Goal: Information Seeking & Learning: Check status

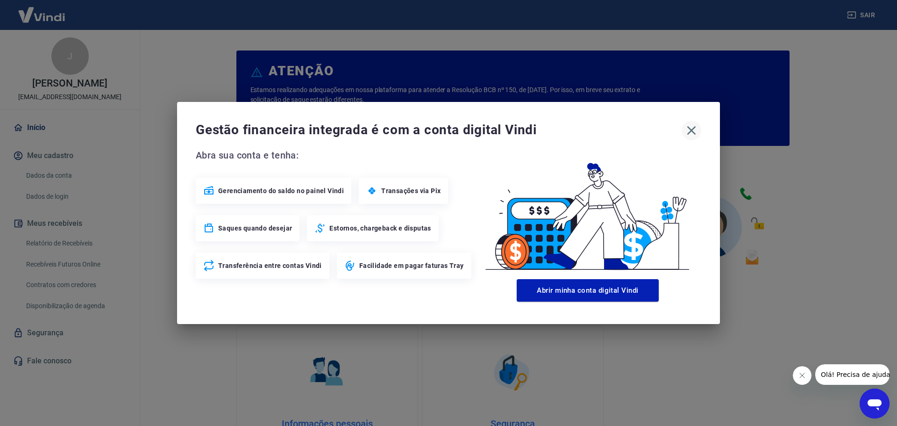
click at [694, 130] on icon "button" at bounding box center [691, 130] width 15 height 15
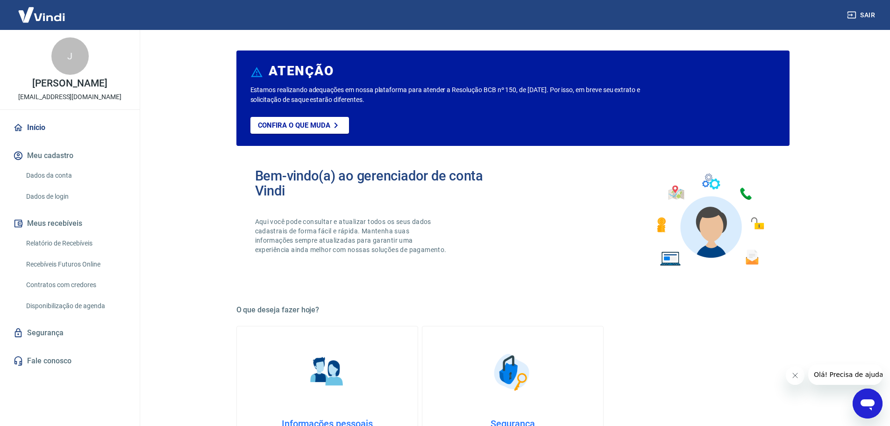
click at [55, 243] on link "Relatório de Recebíveis" at bounding box center [75, 243] width 106 height 19
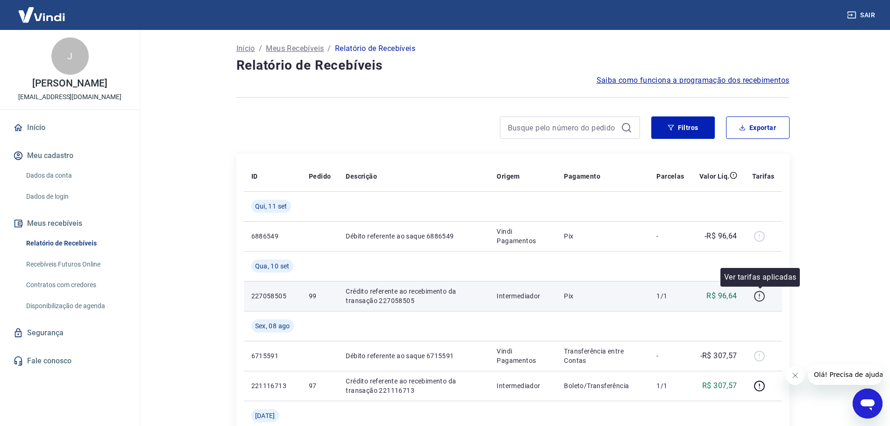
click at [763, 300] on icon "button" at bounding box center [759, 296] width 11 height 11
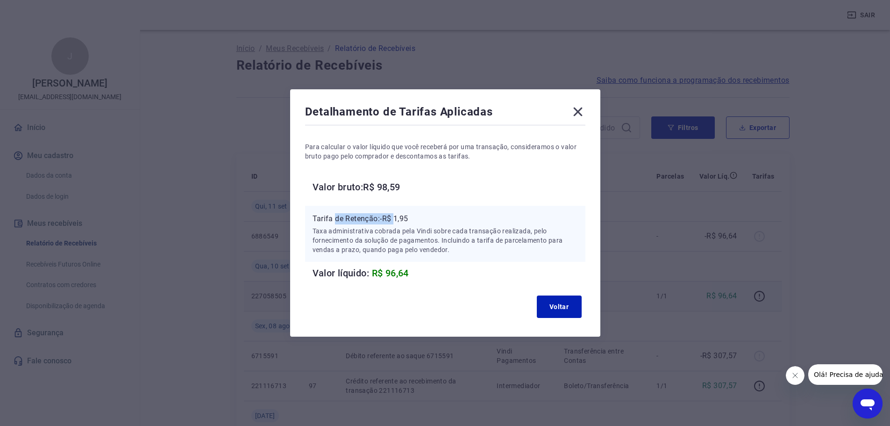
drag, startPoint x: 337, startPoint y: 219, endPoint x: 399, endPoint y: 220, distance: 62.2
click at [399, 220] on p "Tarifa de Retenção: -R$ 1,95" at bounding box center [445, 218] width 265 height 11
click at [583, 114] on icon at bounding box center [577, 111] width 15 height 15
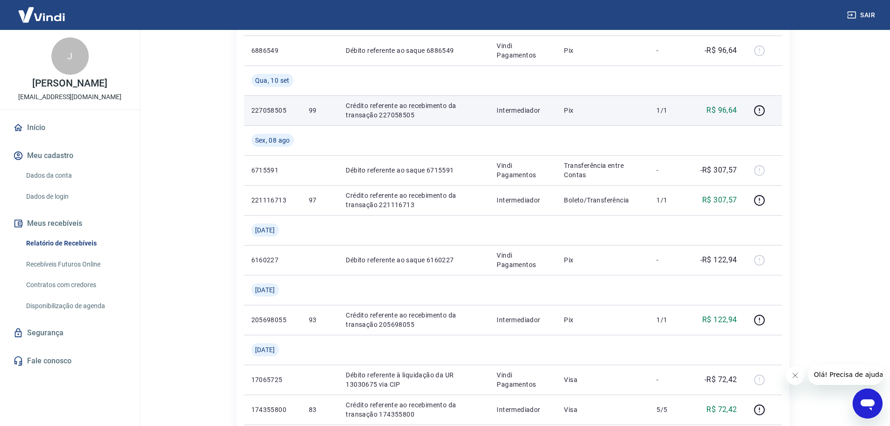
scroll to position [187, 0]
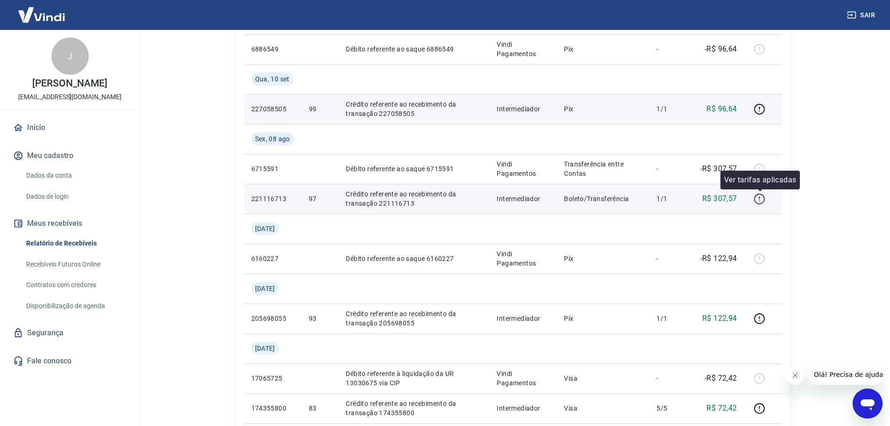
click at [760, 197] on icon "button" at bounding box center [759, 197] width 1 height 3
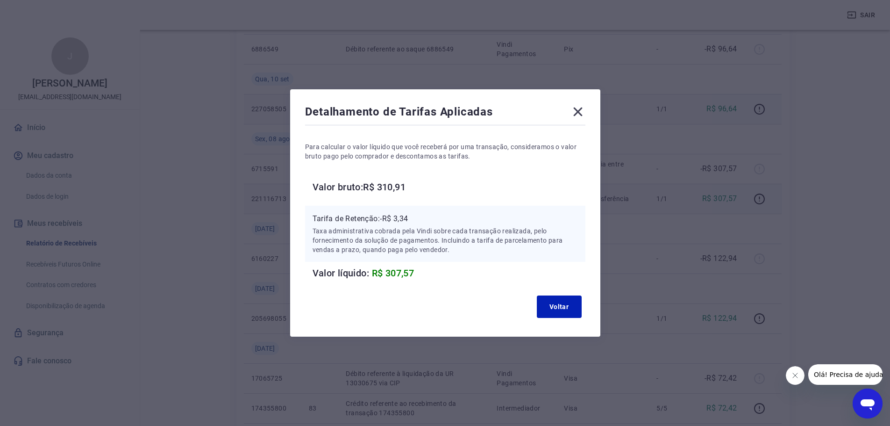
click at [578, 111] on icon at bounding box center [577, 111] width 15 height 15
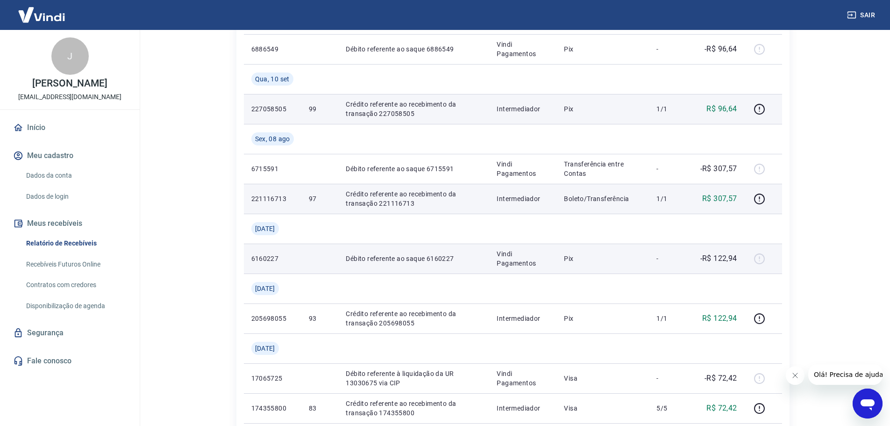
scroll to position [0, 0]
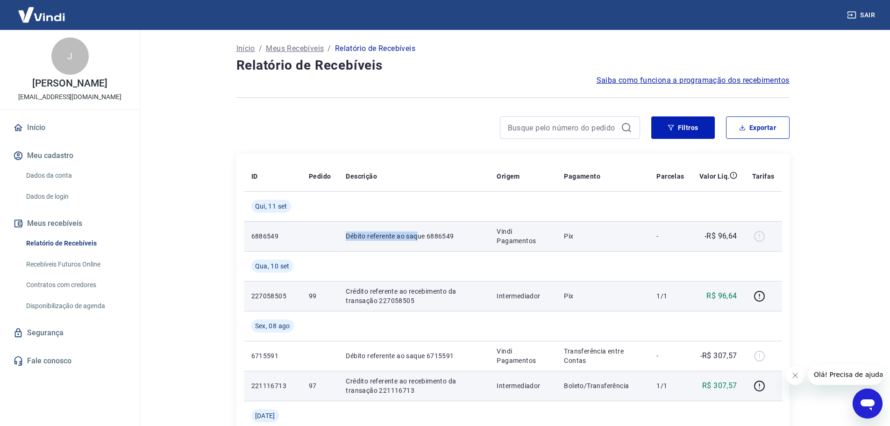
drag, startPoint x: 336, startPoint y: 235, endPoint x: 416, endPoint y: 234, distance: 80.4
click at [416, 234] on tr "6886549 [PERSON_NAME] referente ao saque 6886549 Vindi Pagamentos Pix - -R$ 96,…" at bounding box center [513, 236] width 538 height 30
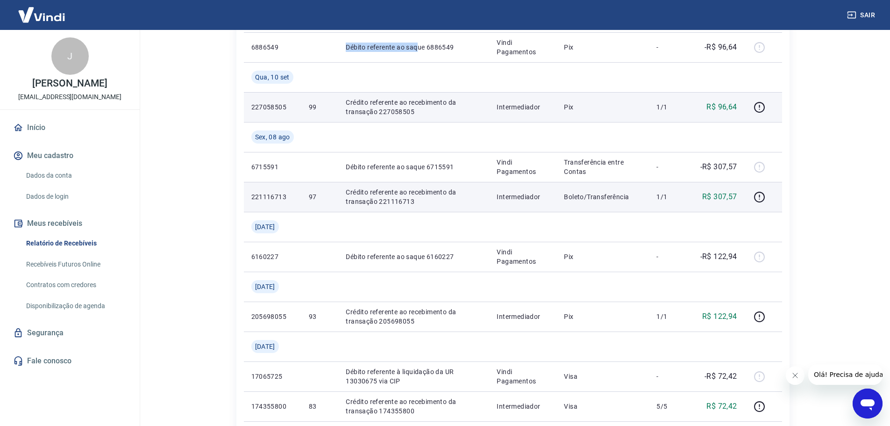
scroll to position [187, 0]
click at [368, 203] on p "Crédito referente ao recebimento da transação 221116713" at bounding box center [414, 198] width 136 height 19
click at [756, 198] on icon "button" at bounding box center [760, 199] width 12 height 12
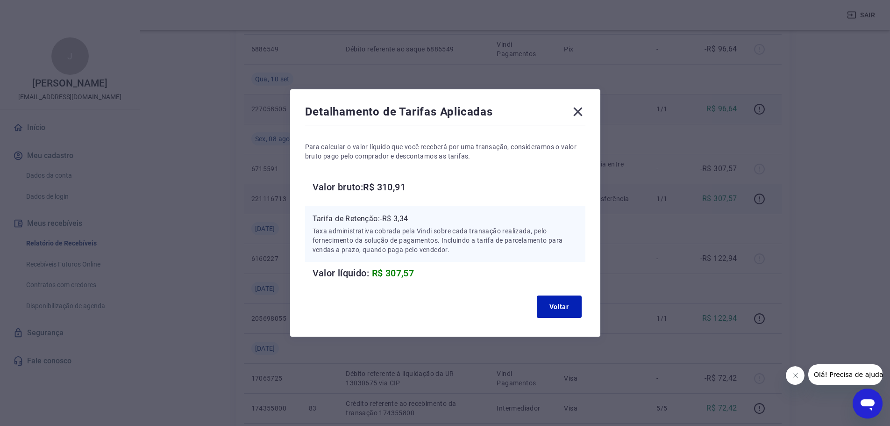
click at [577, 110] on icon at bounding box center [577, 111] width 15 height 15
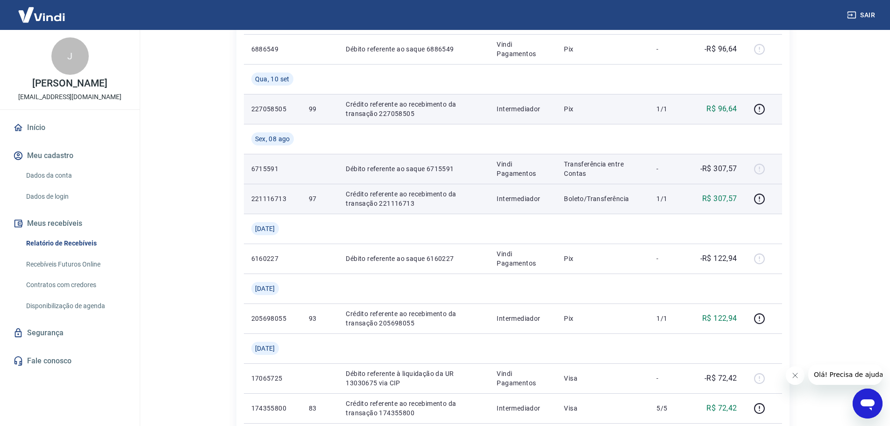
click at [765, 169] on div at bounding box center [763, 168] width 22 height 15
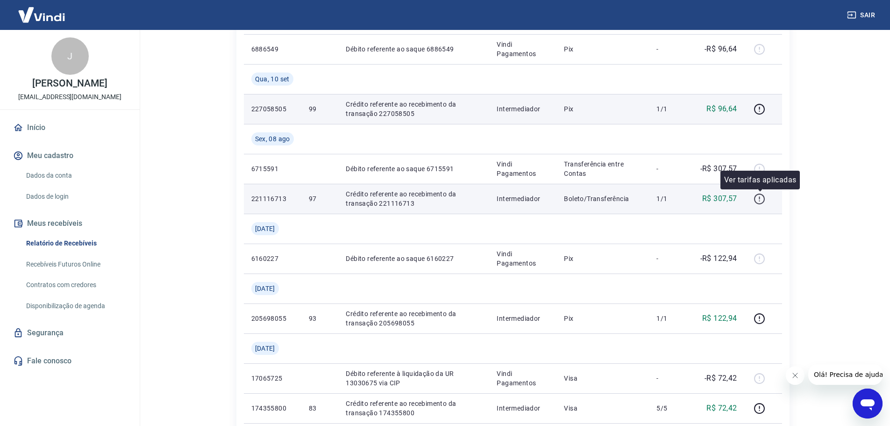
click at [758, 197] on icon "button" at bounding box center [760, 199] width 12 height 12
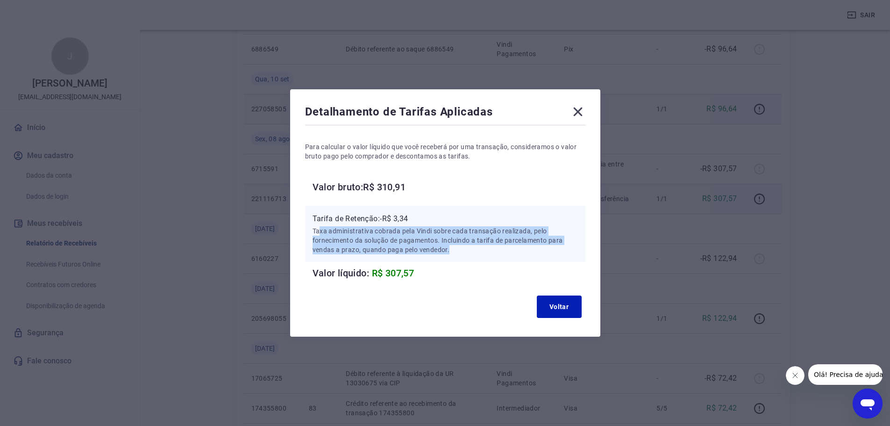
drag, startPoint x: 324, startPoint y: 231, endPoint x: 510, endPoint y: 247, distance: 187.1
click at [510, 247] on p "Taxa administrativa cobrada pela Vindi sobre cada transação realizada, pelo for…" at bounding box center [445, 240] width 265 height 28
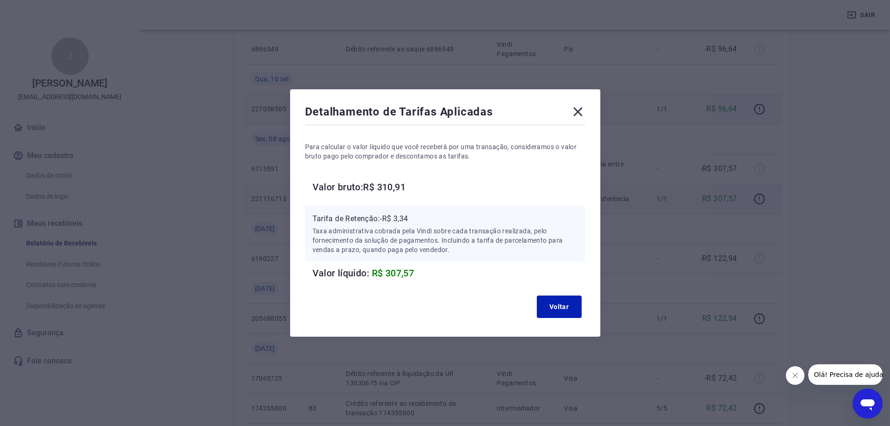
click at [581, 112] on icon at bounding box center [577, 111] width 9 height 9
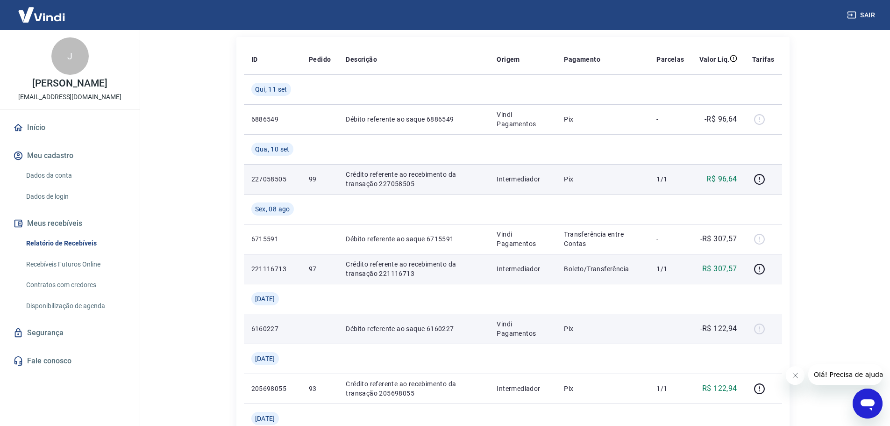
scroll to position [140, 0]
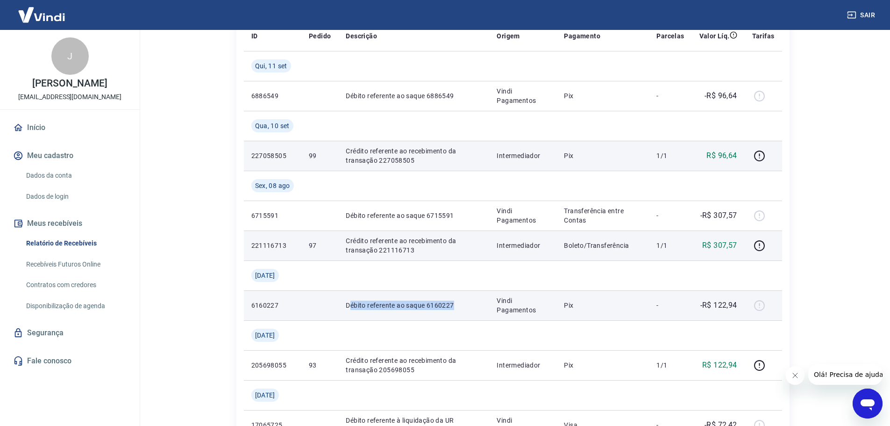
drag, startPoint x: 352, startPoint y: 305, endPoint x: 478, endPoint y: 310, distance: 125.8
click at [478, 310] on td "Débito referente ao saque 6160227" at bounding box center [413, 305] width 151 height 30
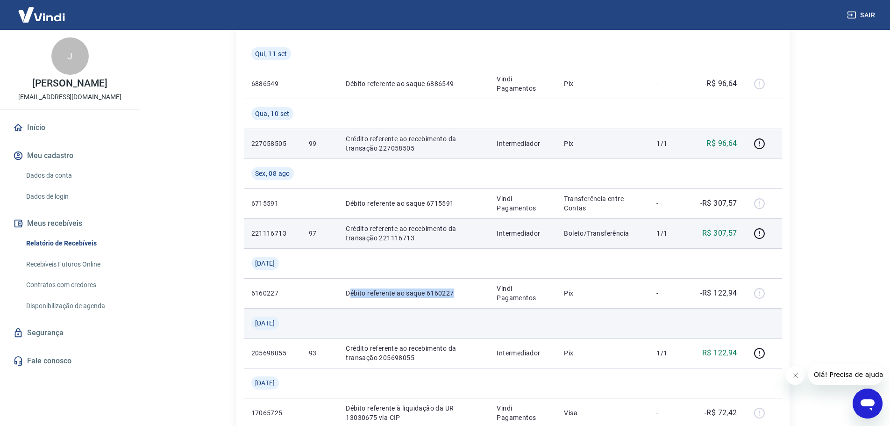
scroll to position [187, 0]
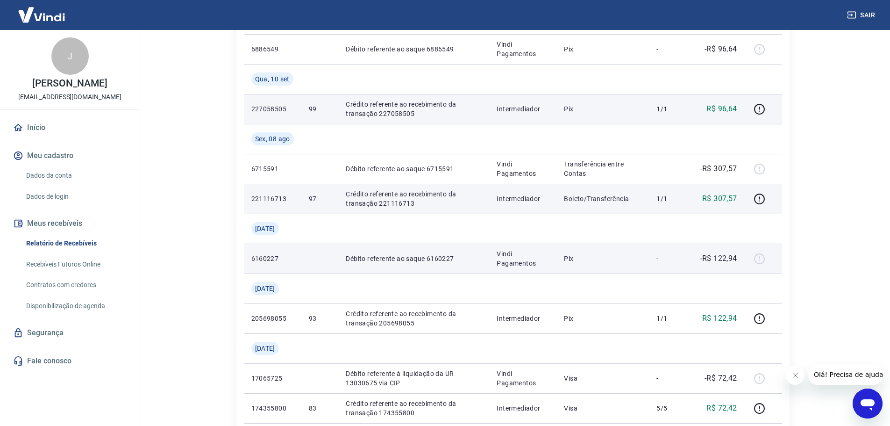
click at [761, 258] on div at bounding box center [763, 258] width 22 height 15
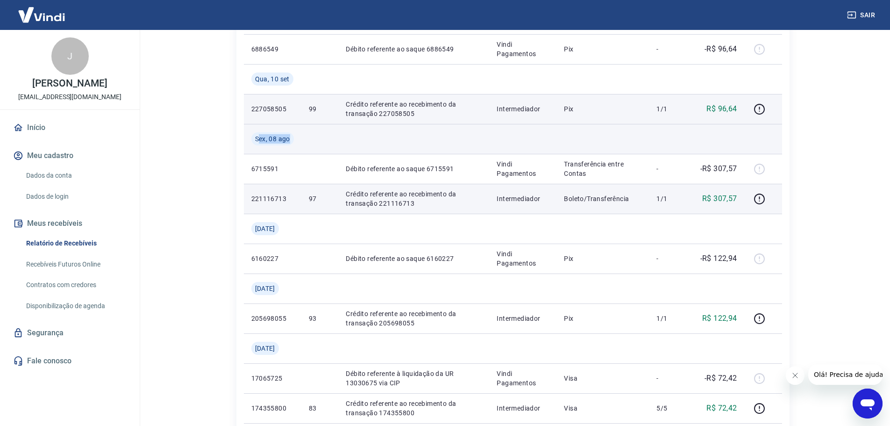
drag, startPoint x: 258, startPoint y: 140, endPoint x: 314, endPoint y: 143, distance: 56.6
click at [314, 143] on tr "Sex, 08 ago" at bounding box center [513, 139] width 538 height 30
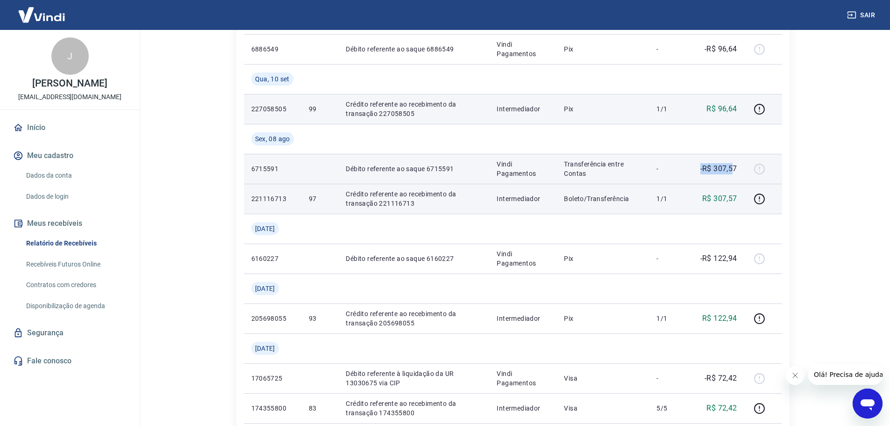
drag, startPoint x: 734, startPoint y: 171, endPoint x: 693, endPoint y: 170, distance: 40.7
click at [693, 170] on td "-R$ 307,57" at bounding box center [718, 169] width 53 height 30
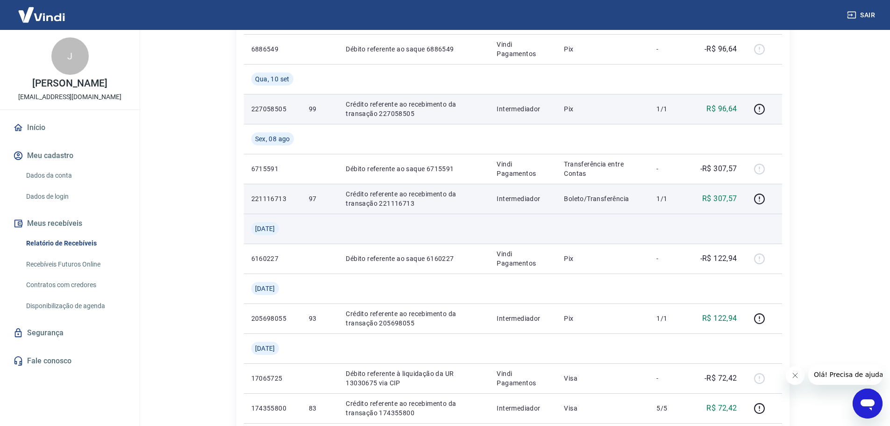
click at [559, 227] on td at bounding box center [602, 229] width 93 height 30
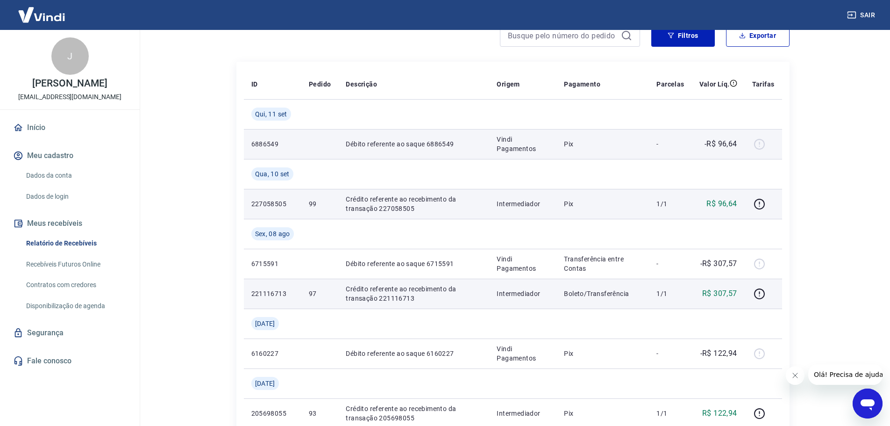
scroll to position [93, 0]
drag, startPoint x: 362, startPoint y: 143, endPoint x: 409, endPoint y: 144, distance: 47.2
click at [409, 144] on p "Débito referente ao saque 6886549" at bounding box center [414, 142] width 136 height 9
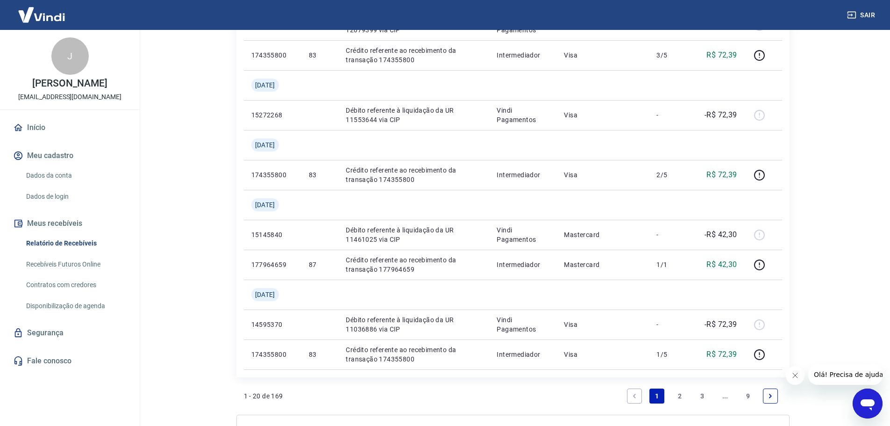
scroll to position [888, 0]
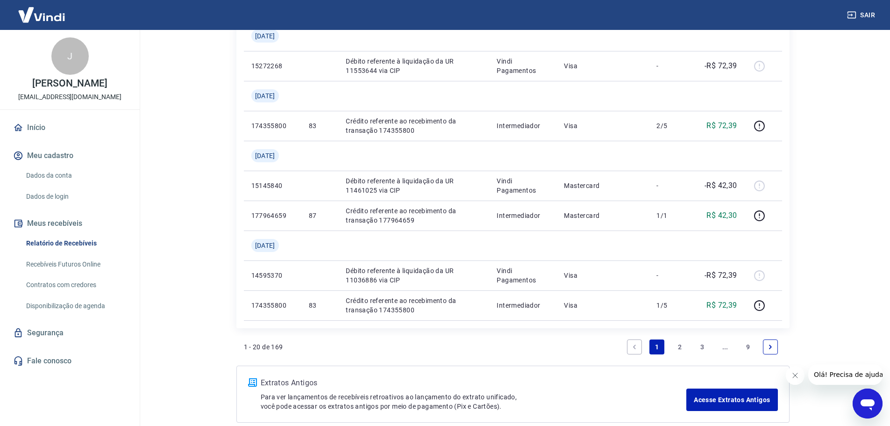
click at [681, 346] on link "2" at bounding box center [679, 346] width 15 height 15
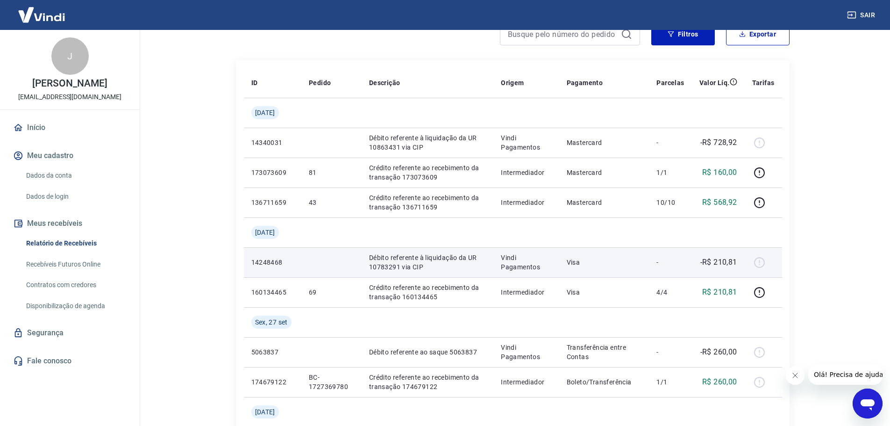
scroll to position [47, 0]
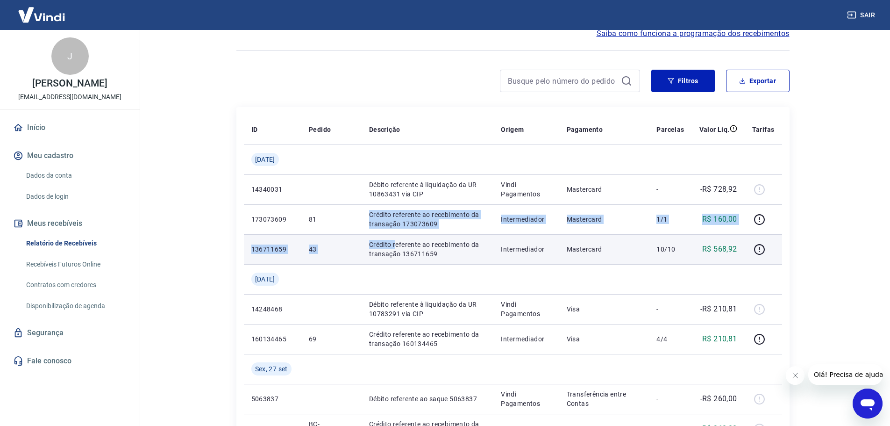
drag, startPoint x: 370, startPoint y: 215, endPoint x: 397, endPoint y: 248, distance: 42.2
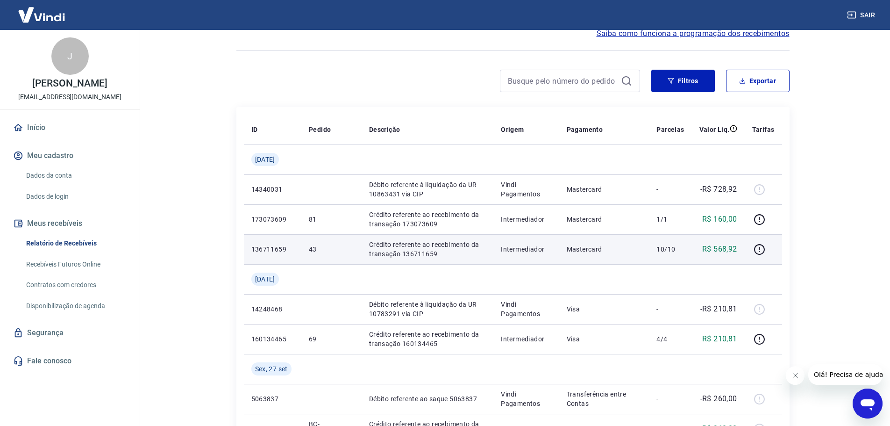
click at [390, 259] on td "Crédito referente ao recebimento da transação 136711659" at bounding box center [428, 249] width 132 height 30
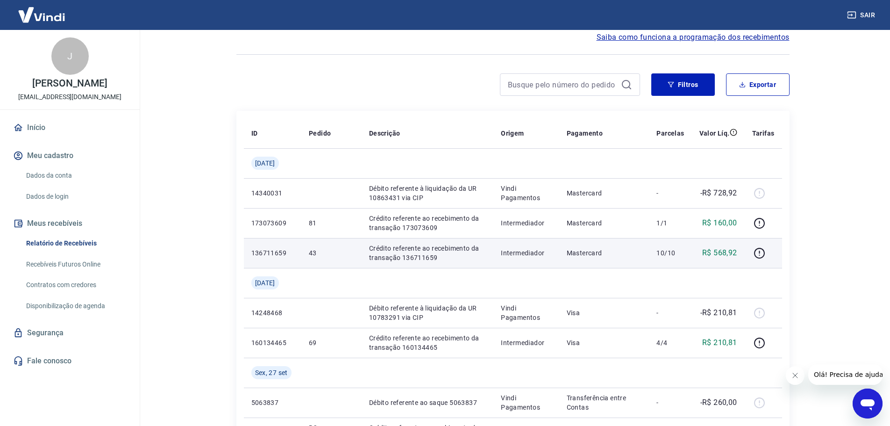
scroll to position [0, 0]
